Goal: Task Accomplishment & Management: Manage account settings

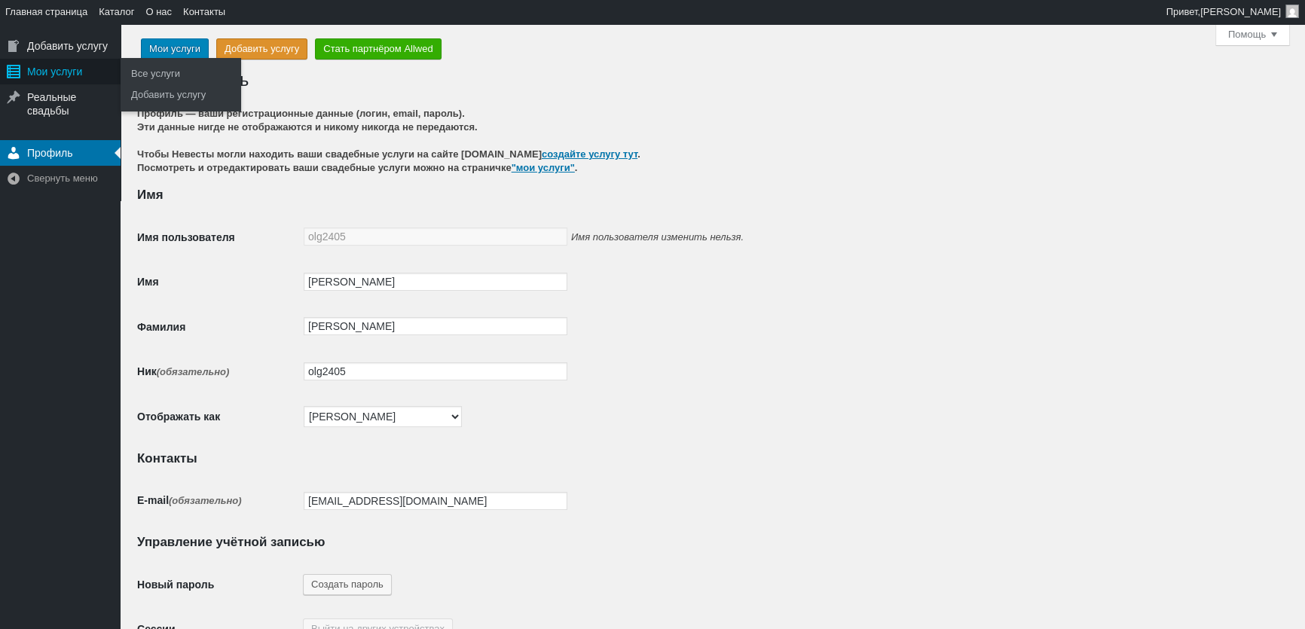
click at [66, 80] on div "Мои услуги" at bounding box center [60, 72] width 121 height 26
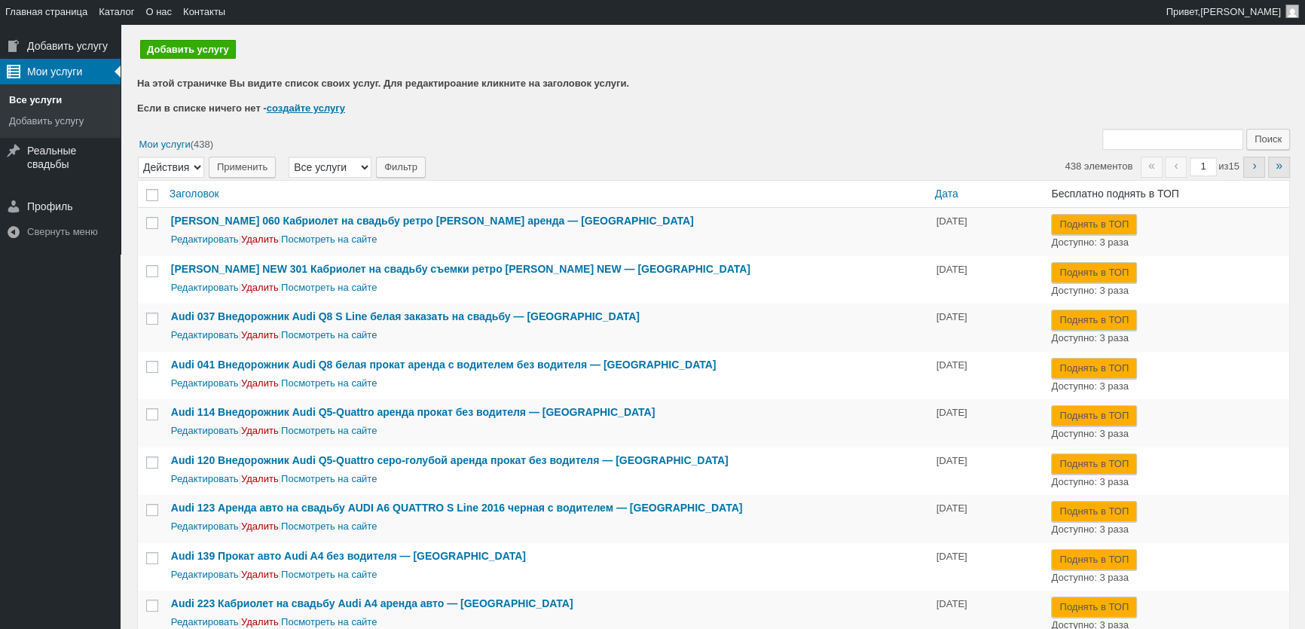
click at [1141, 158] on span "«" at bounding box center [1152, 167] width 22 height 21
click at [1137, 141] on input "Поиск:" at bounding box center [1172, 139] width 141 height 21
type input "438"
click at [1246, 129] on input "Поиск" at bounding box center [1268, 139] width 44 height 21
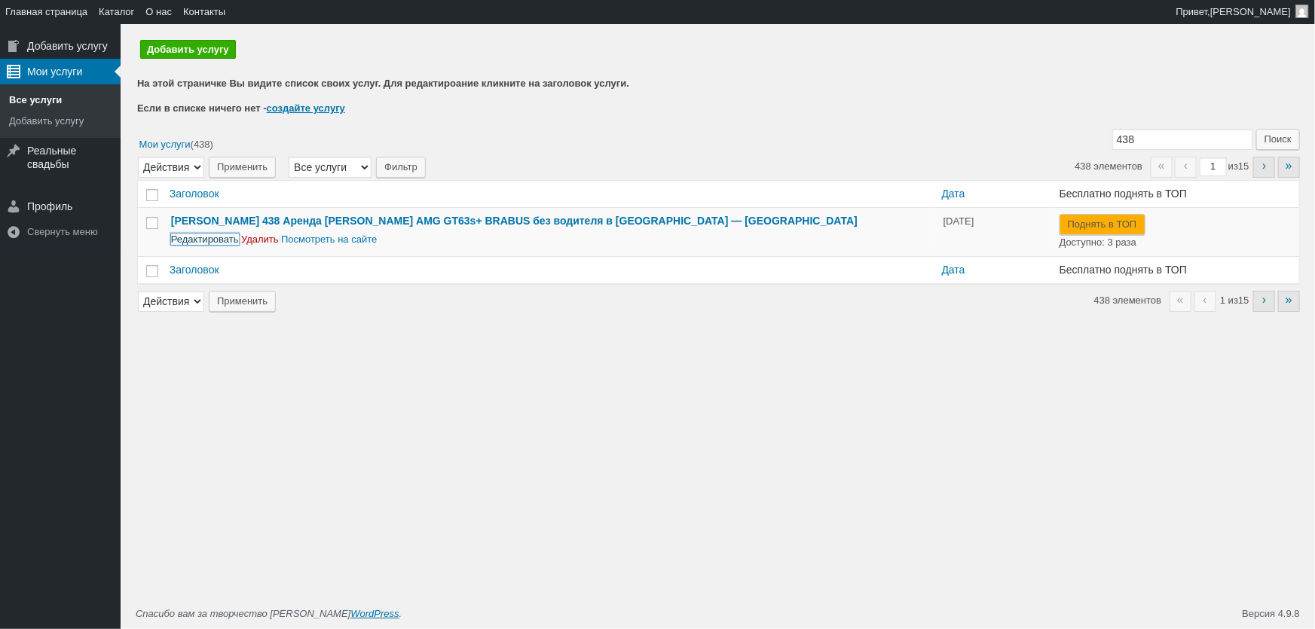
click at [210, 241] on link "Редактировать" at bounding box center [205, 239] width 68 height 11
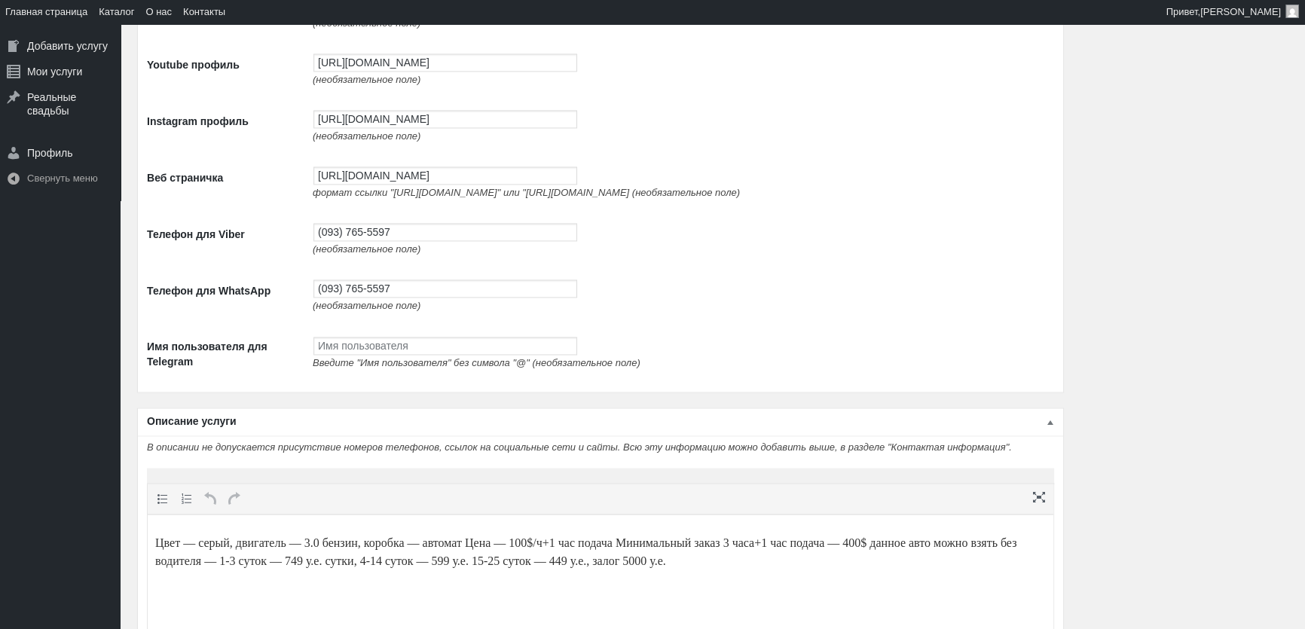
scroll to position [3150, 0]
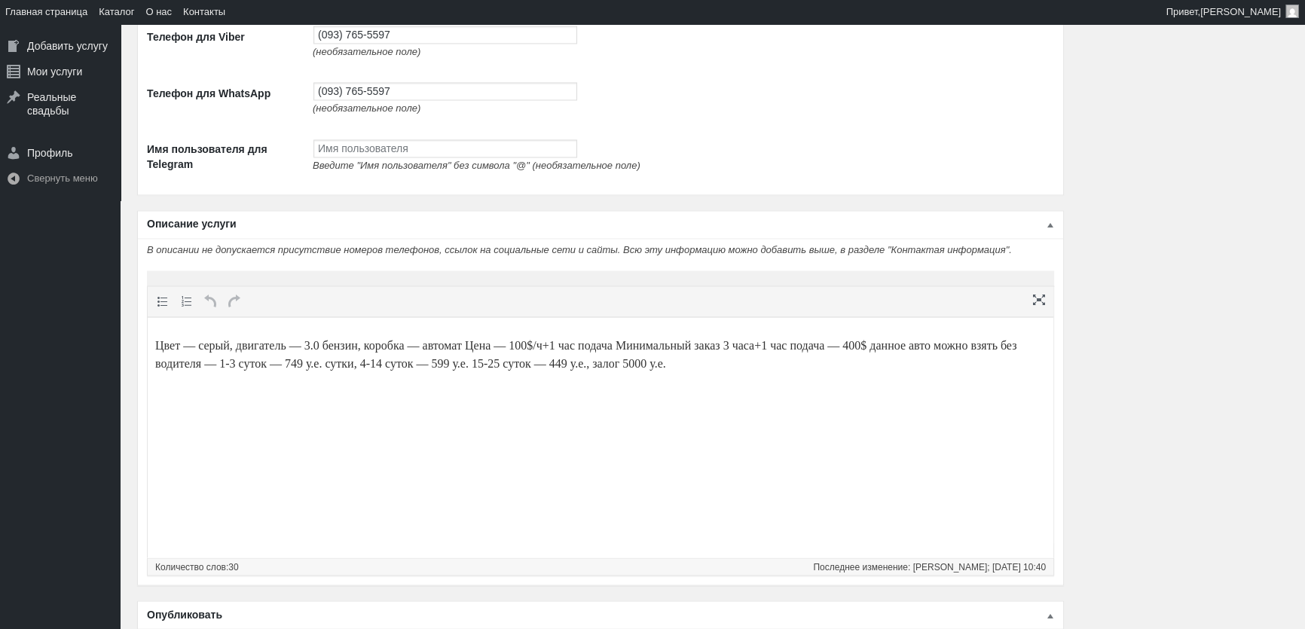
click at [310, 350] on p "Цвет — серый, двигатель — 3.0 бензин, коробка — автомат Цена — 100$/ч+1 час под…" at bounding box center [600, 355] width 890 height 36
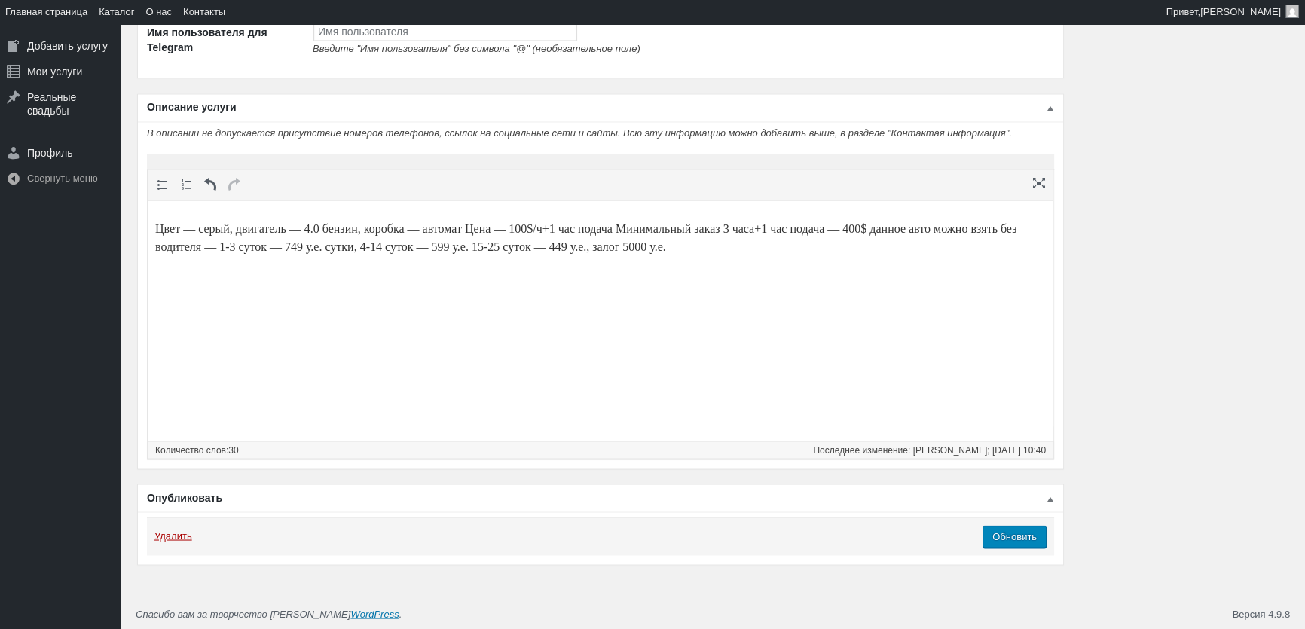
scroll to position [3283, 0]
click at [1029, 538] on input "Обновить" at bounding box center [1014, 536] width 64 height 23
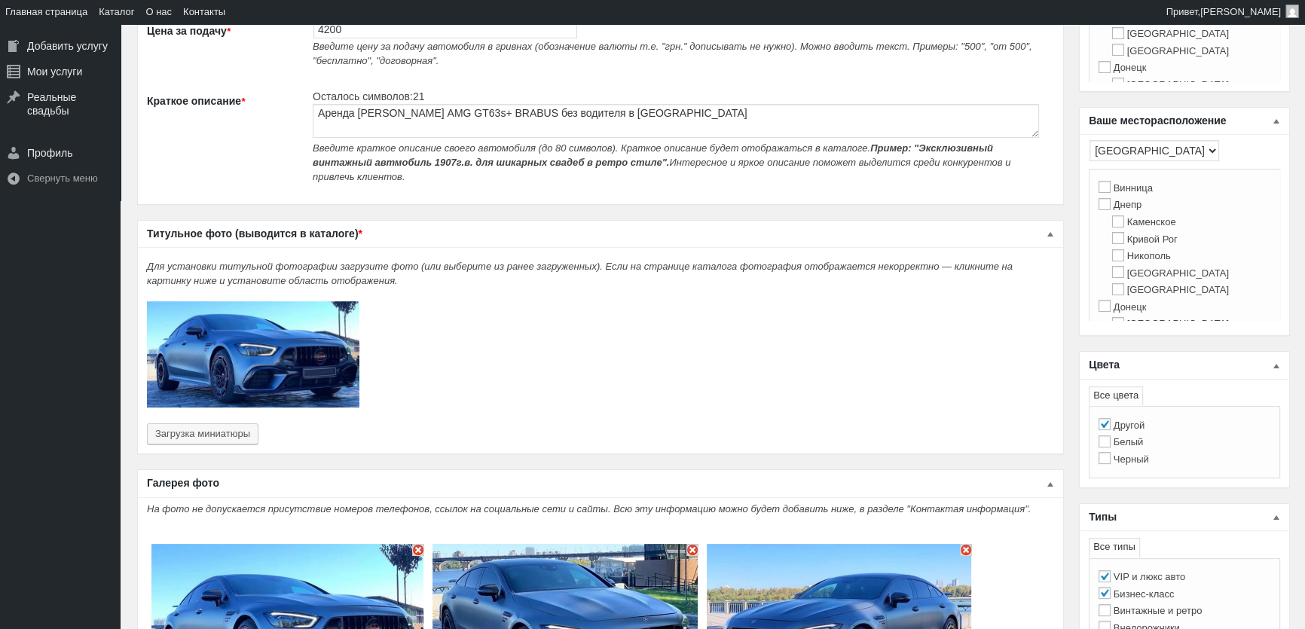
scroll to position [342, 0]
